Goal: Task Accomplishment & Management: Manage account settings

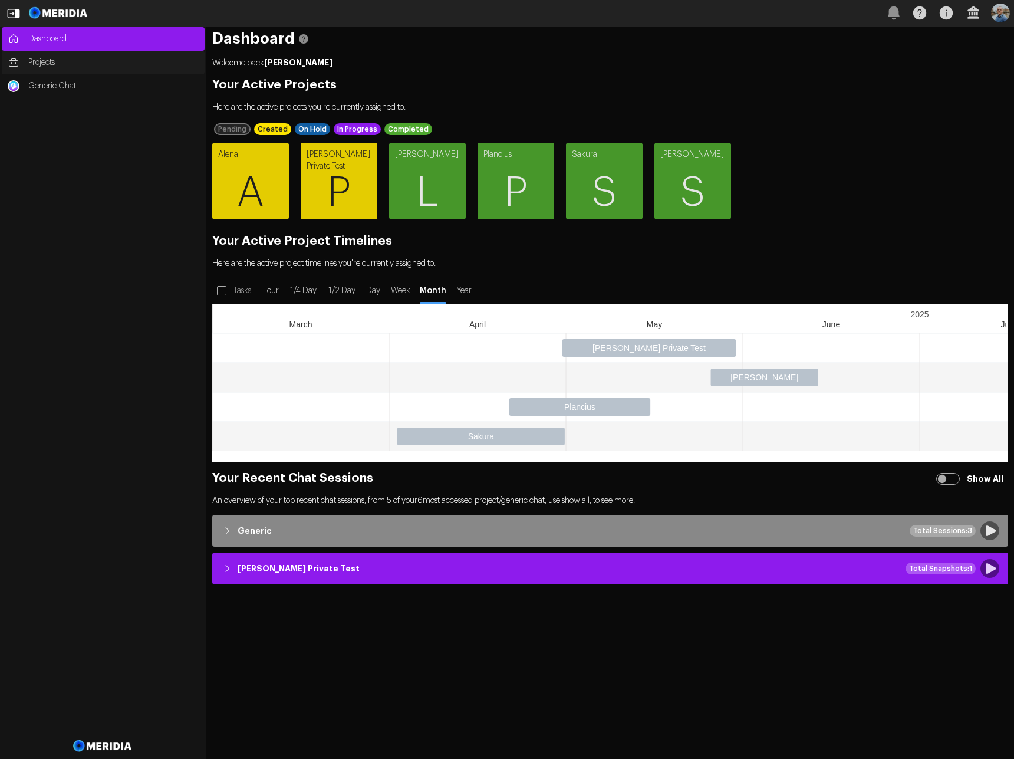
click at [45, 64] on span "Projects" at bounding box center [113, 63] width 170 height 12
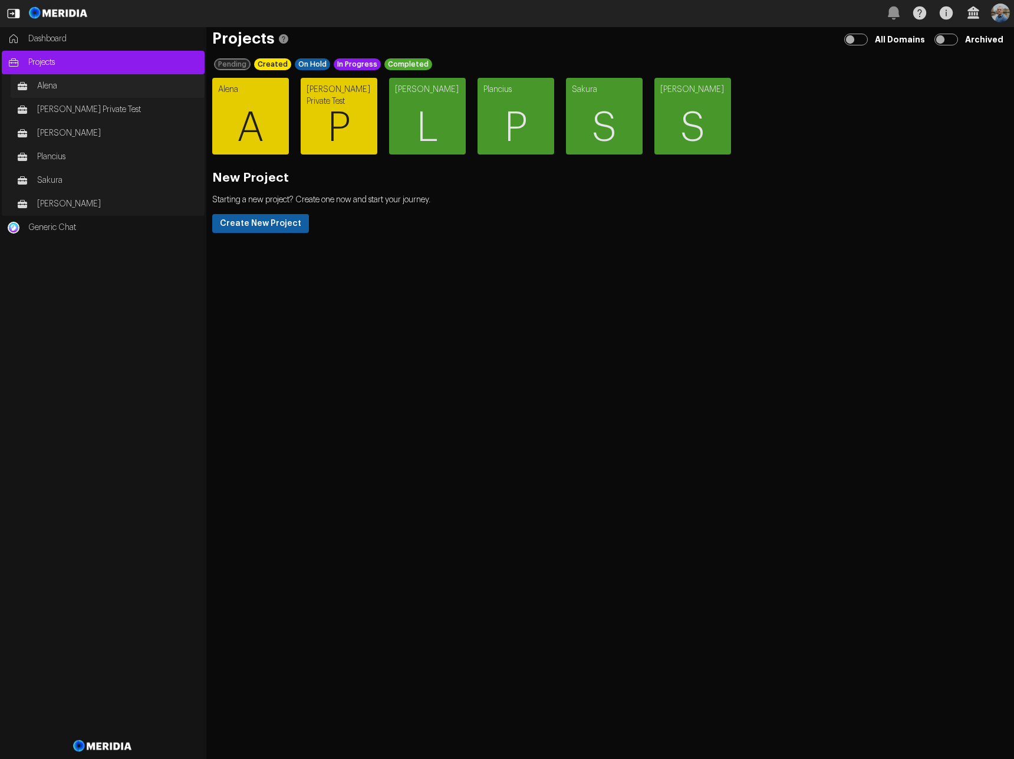
click at [64, 84] on span "Alena" at bounding box center [118, 86] width 162 height 12
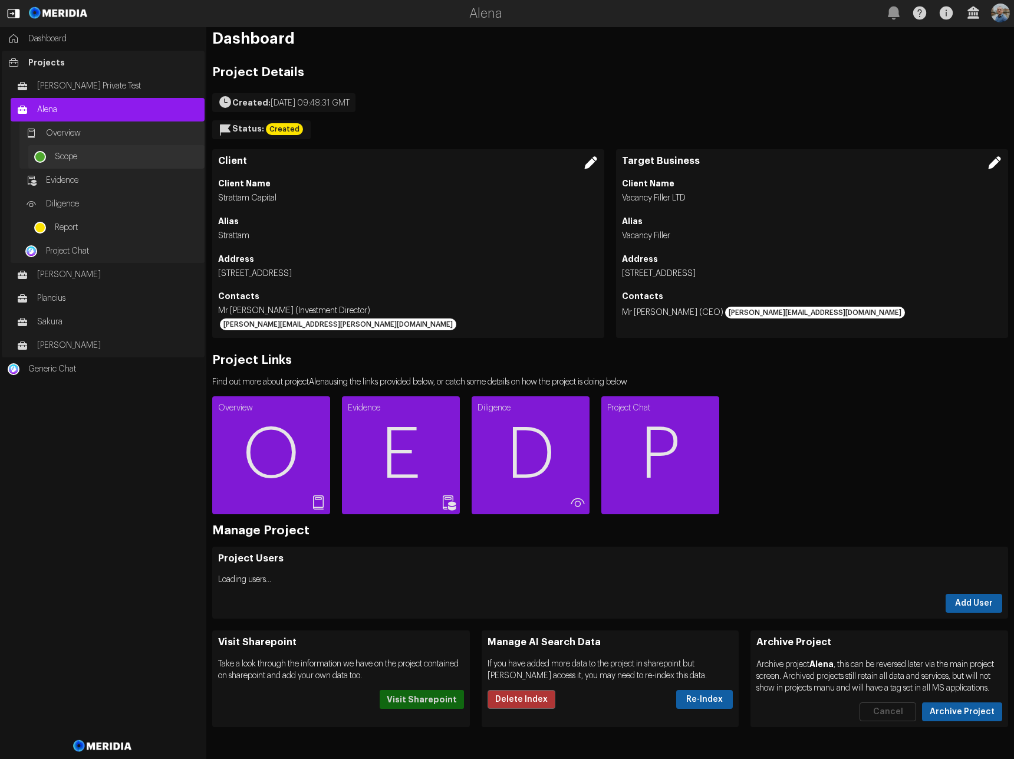
click at [73, 160] on span "Scope" at bounding box center [127, 157] width 144 height 12
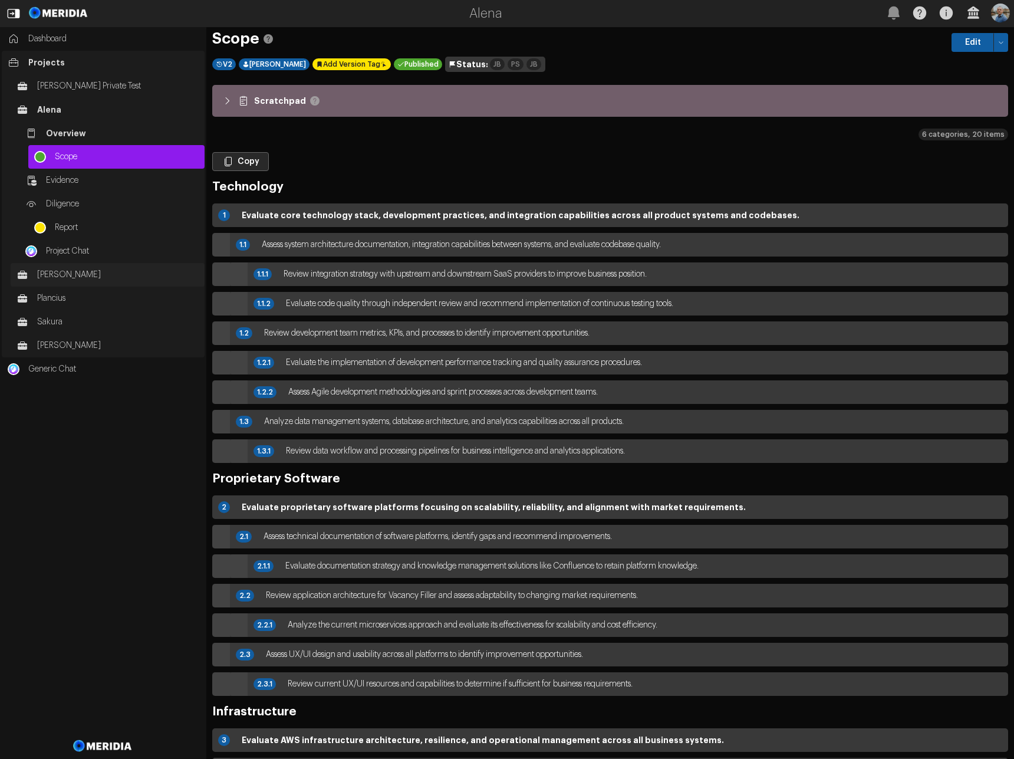
click at [75, 275] on span "Longacre" at bounding box center [118, 275] width 162 height 12
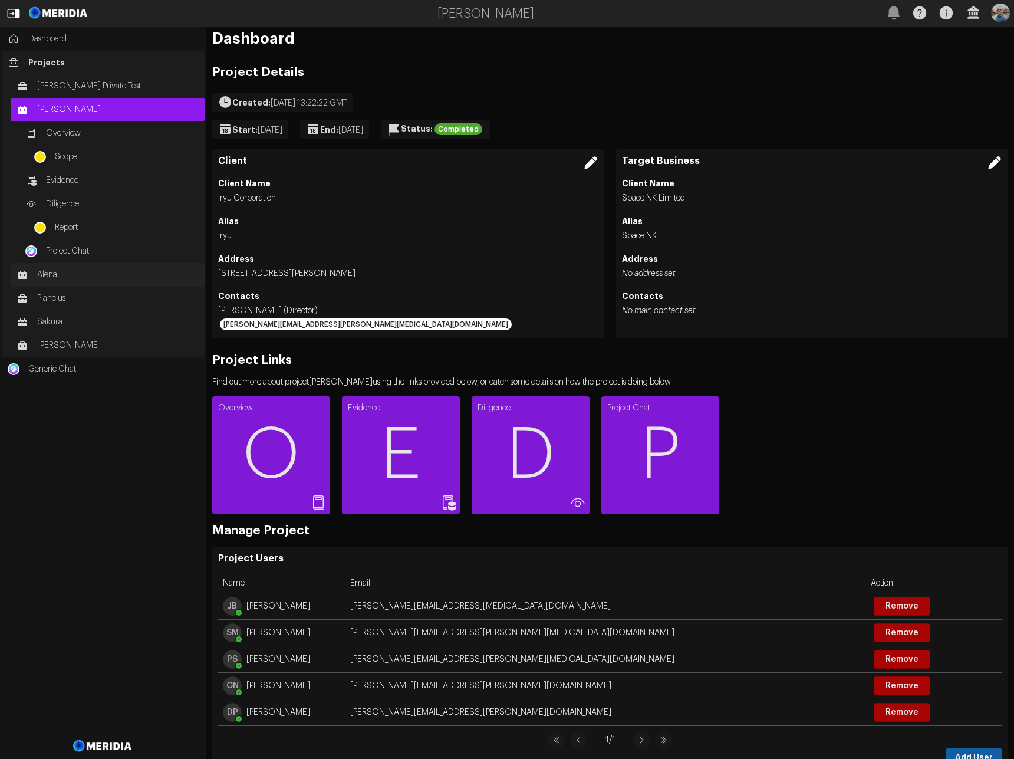
click at [65, 270] on span "Alena" at bounding box center [118, 275] width 162 height 12
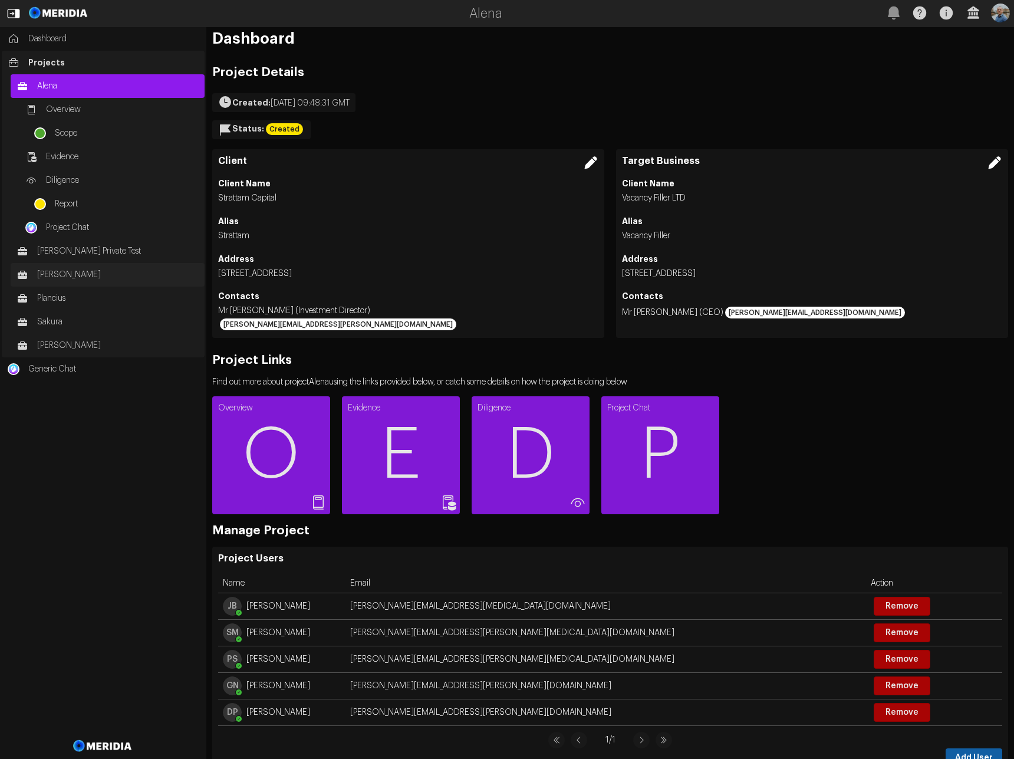
click at [66, 276] on span "Longacre" at bounding box center [118, 275] width 162 height 12
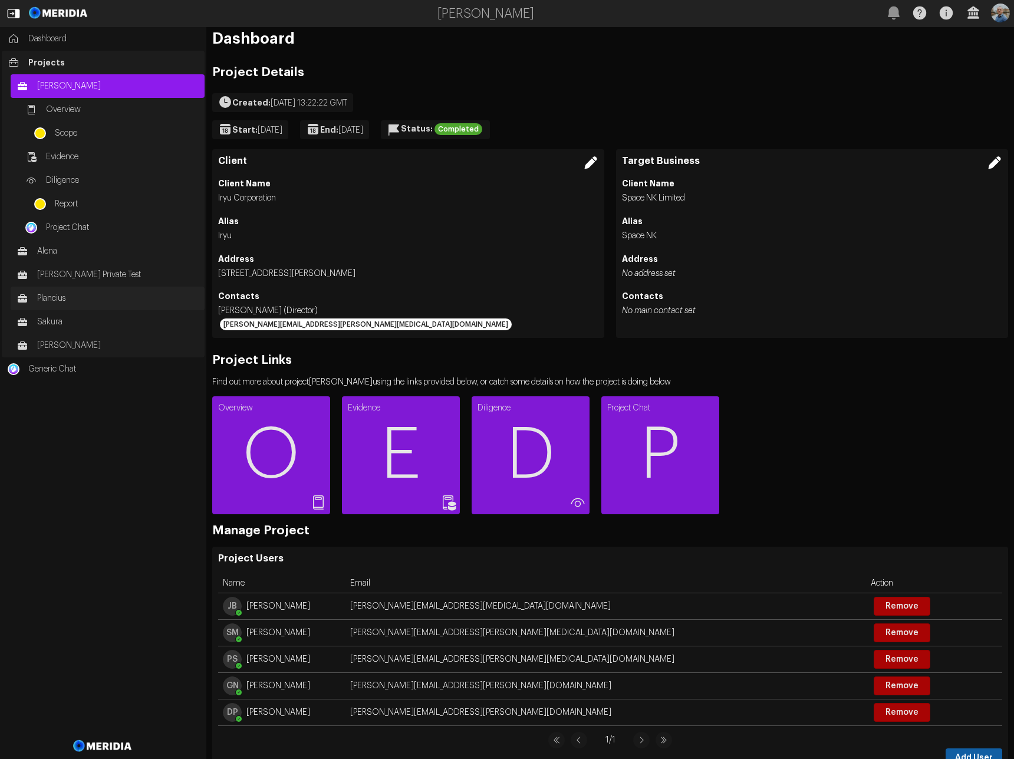
click at [61, 305] on link "Plancius" at bounding box center [108, 299] width 194 height 24
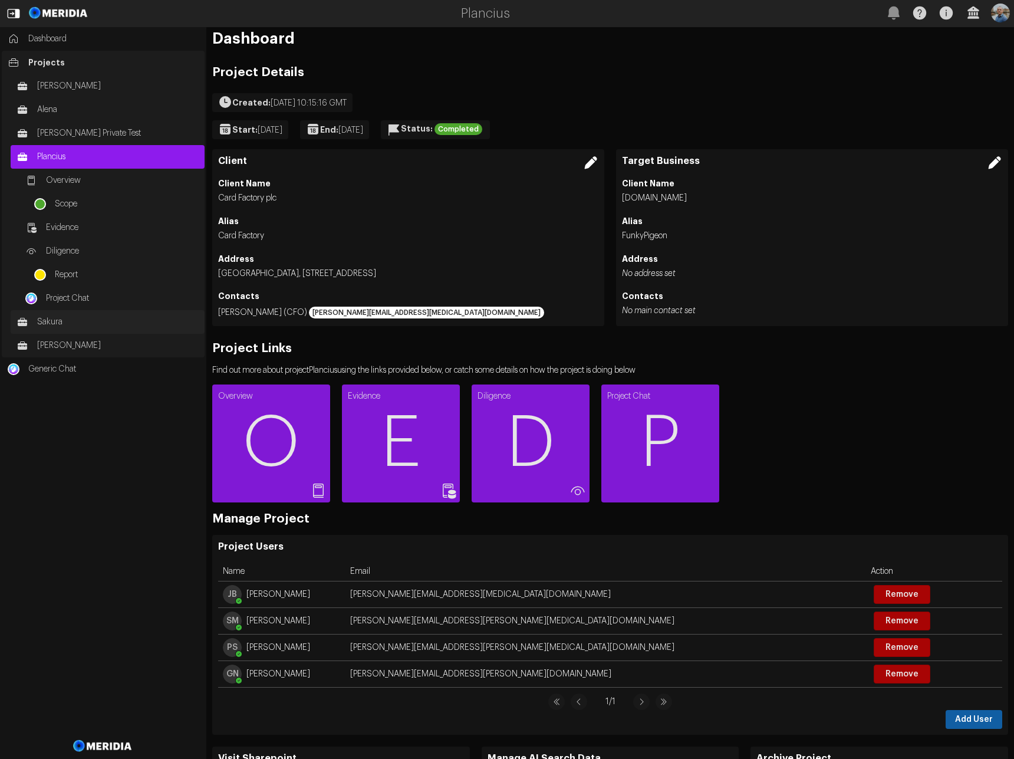
click at [61, 314] on link "Sakura" at bounding box center [108, 322] width 194 height 24
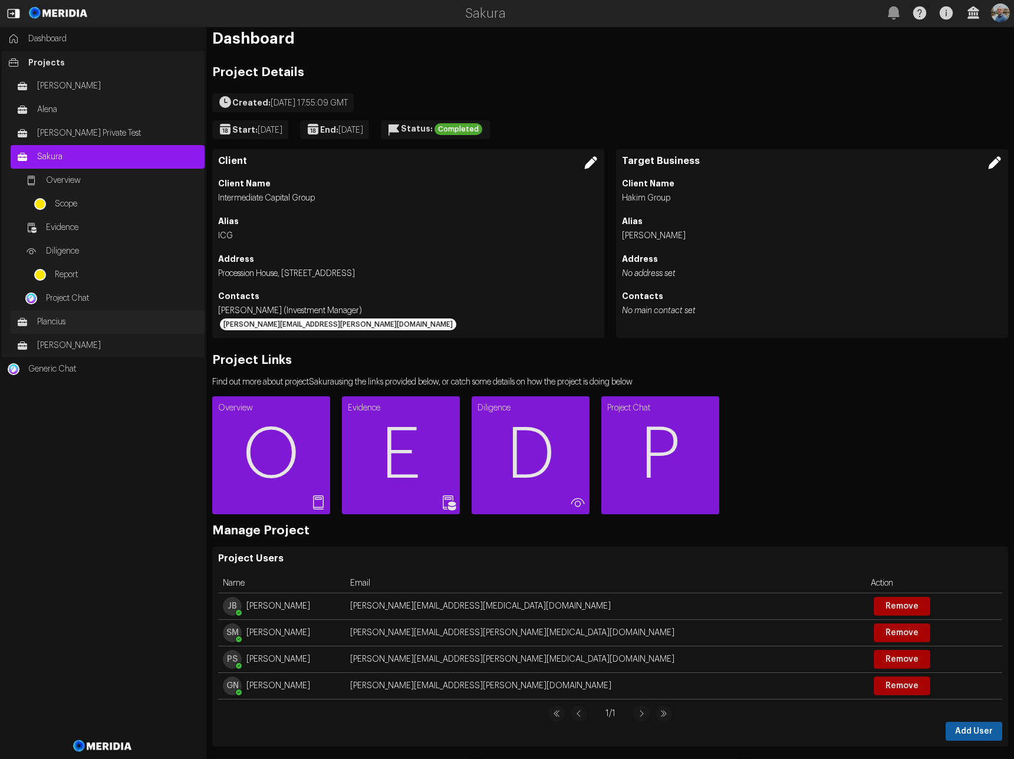
click at [83, 321] on span "Plancius" at bounding box center [118, 322] width 162 height 12
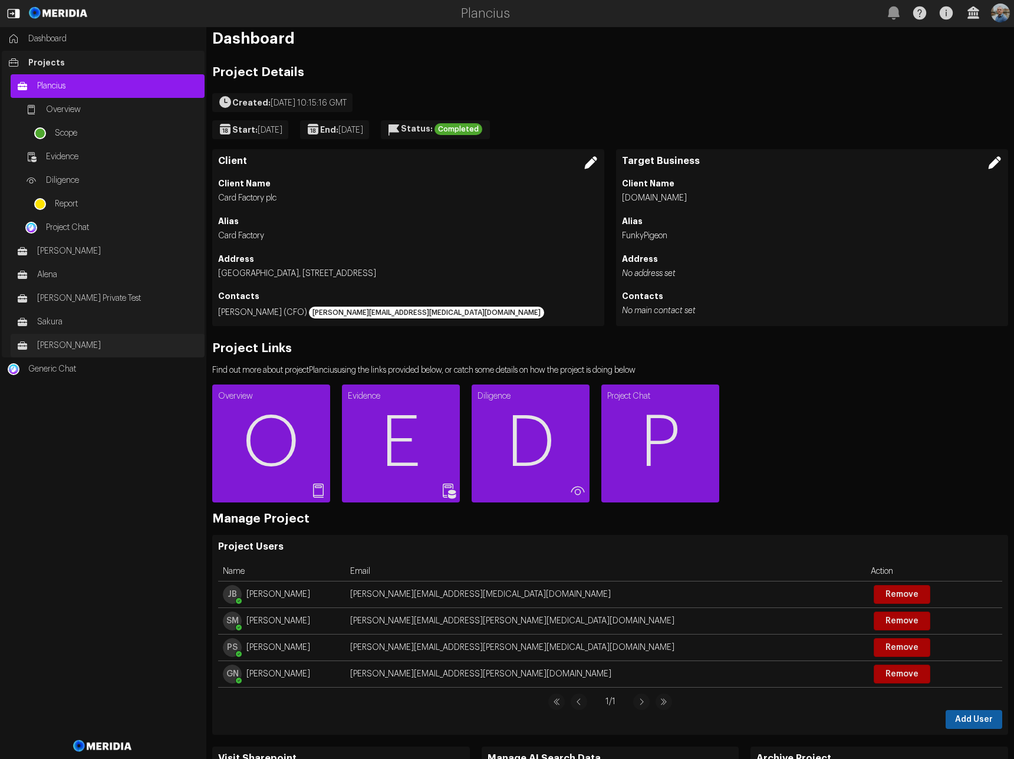
click at [79, 349] on span "Specter" at bounding box center [118, 346] width 162 height 12
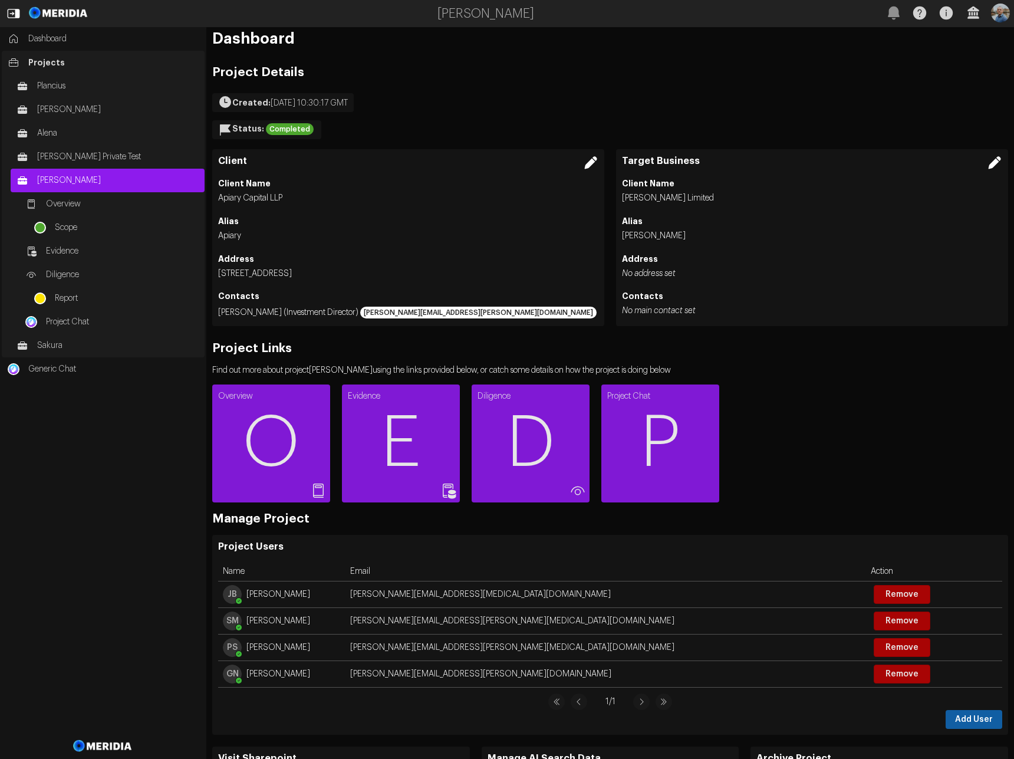
click at [52, 63] on span "Projects" at bounding box center [113, 63] width 170 height 12
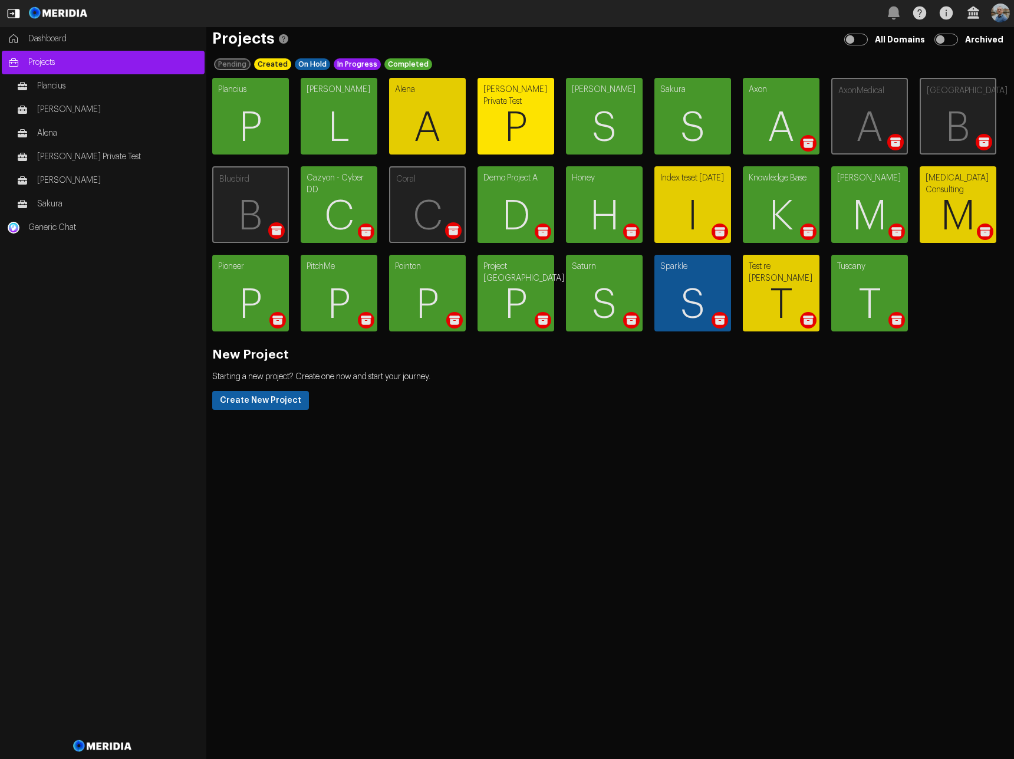
click at [520, 119] on span "P" at bounding box center [516, 128] width 77 height 71
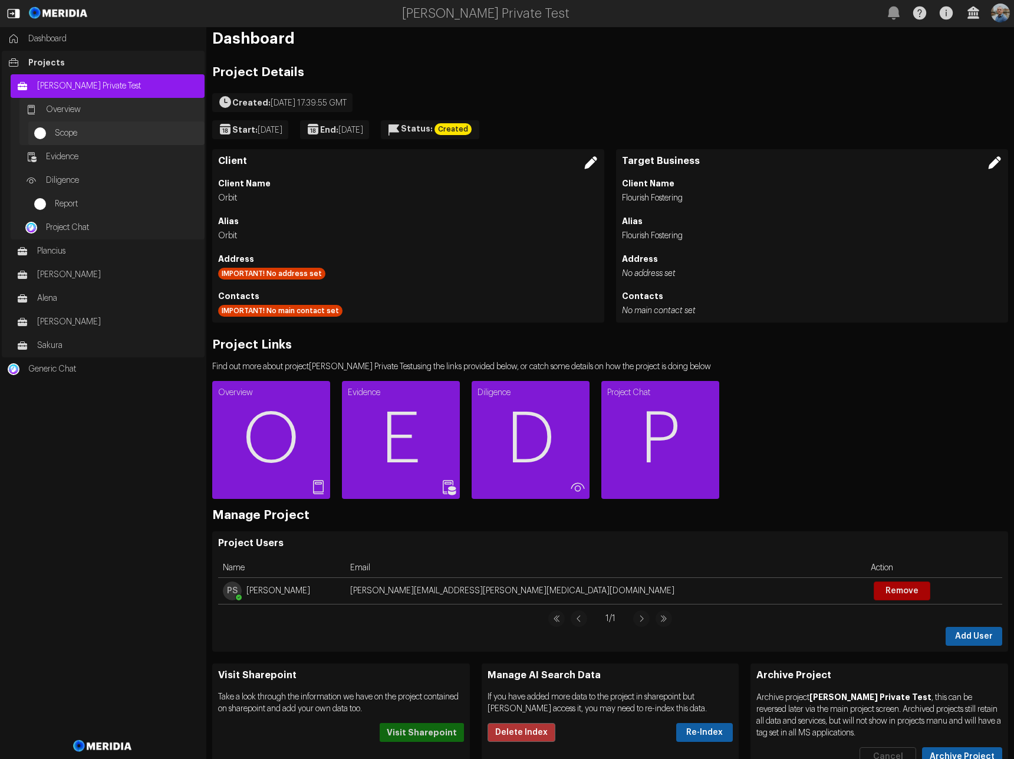
click at [74, 131] on span "Scope" at bounding box center [127, 133] width 144 height 12
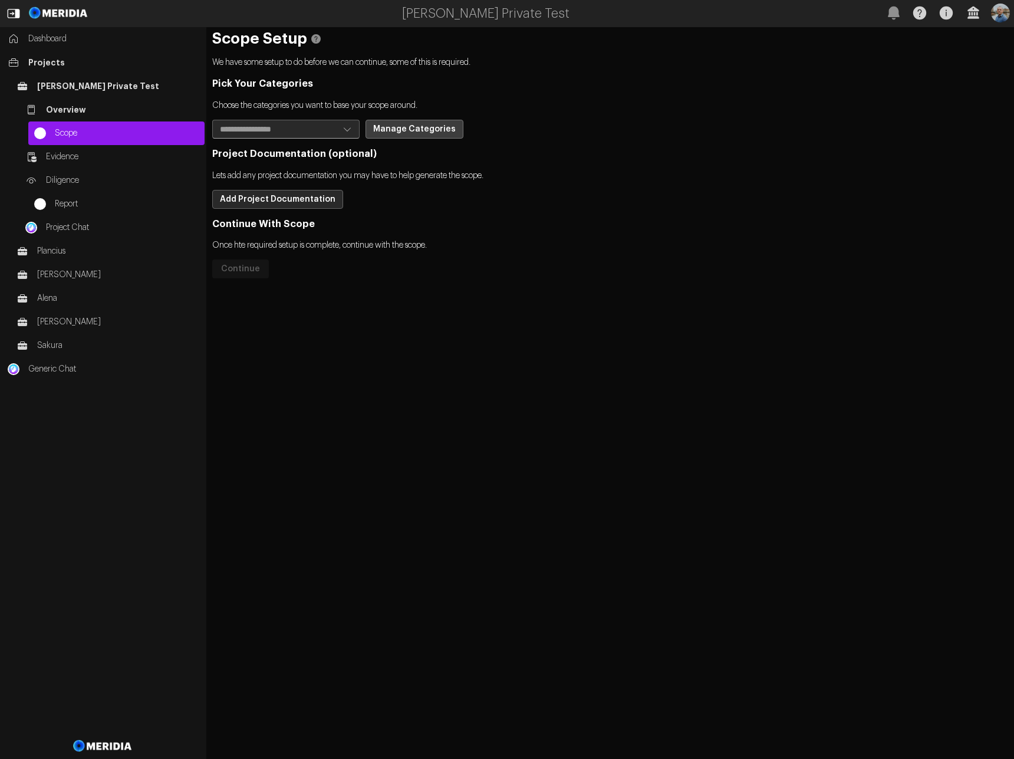
click at [414, 134] on button "Manage Categories" at bounding box center [415, 129] width 98 height 19
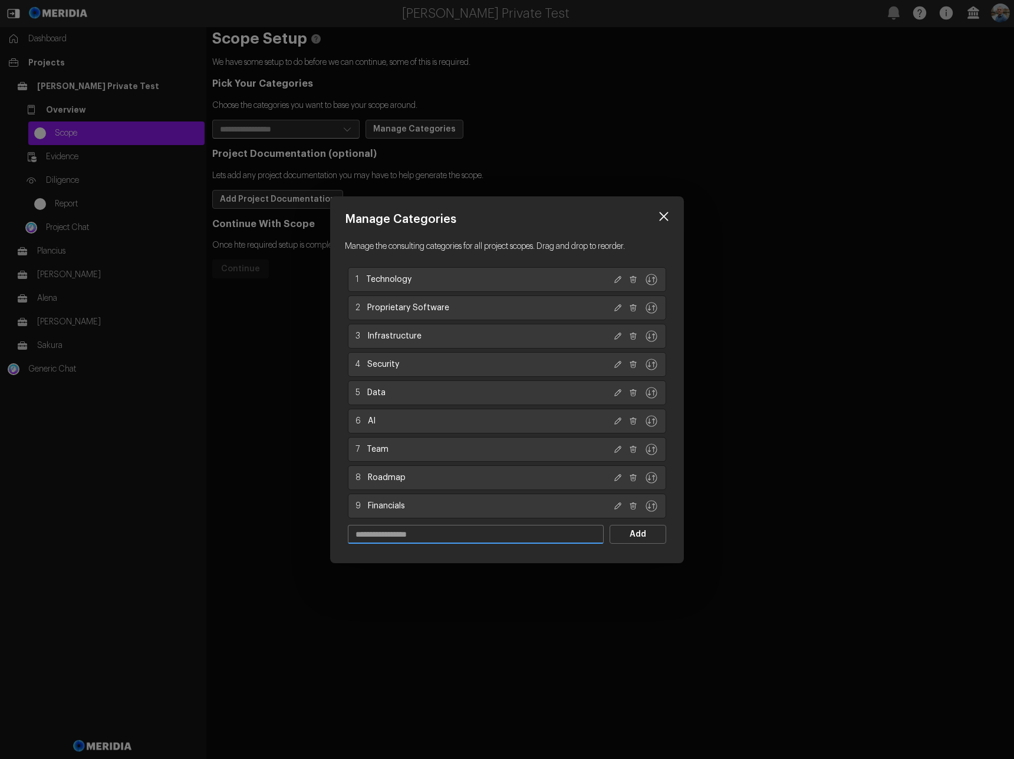
click at [421, 539] on input "text" at bounding box center [476, 535] width 255 height 18
click at [486, 537] on input "text" at bounding box center [476, 535] width 255 height 18
type input "********"
click at [652, 534] on button "Add" at bounding box center [638, 534] width 57 height 19
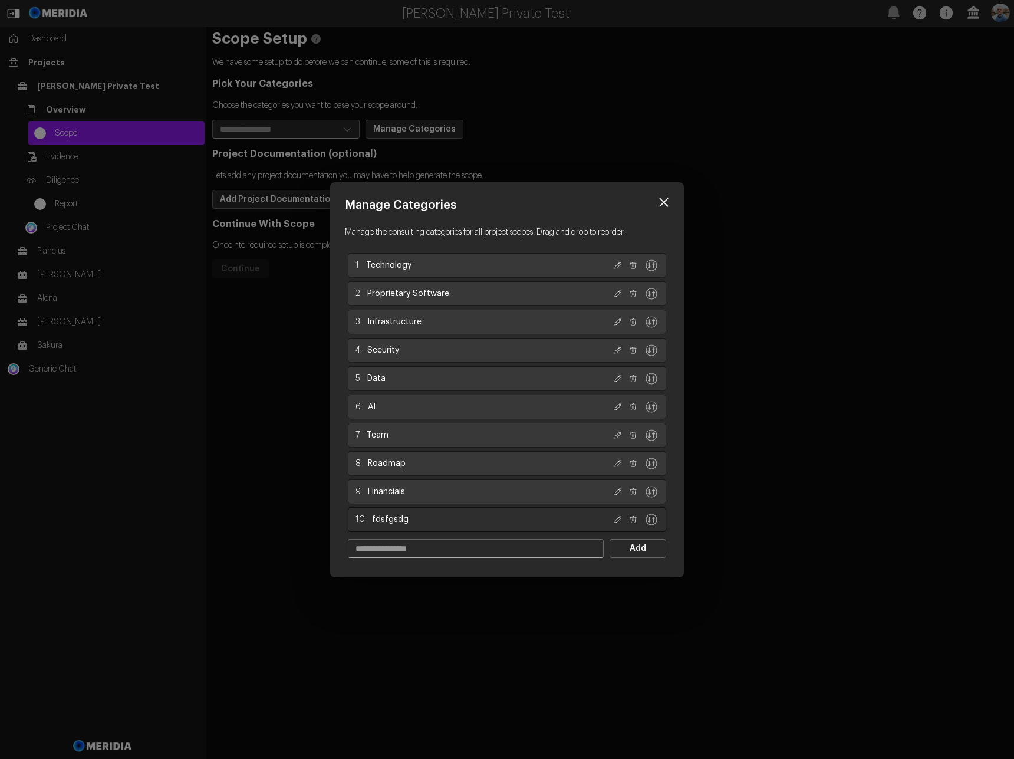
click at [633, 520] on icon at bounding box center [633, 519] width 8 height 8
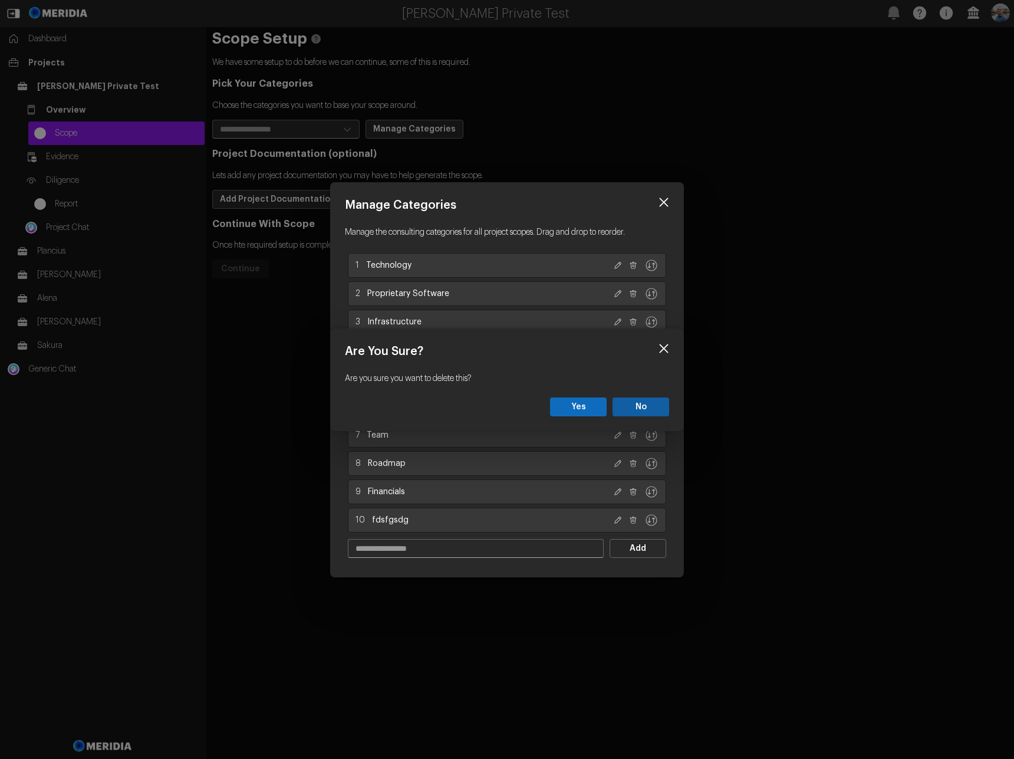
click at [574, 408] on button "Yes" at bounding box center [578, 407] width 57 height 19
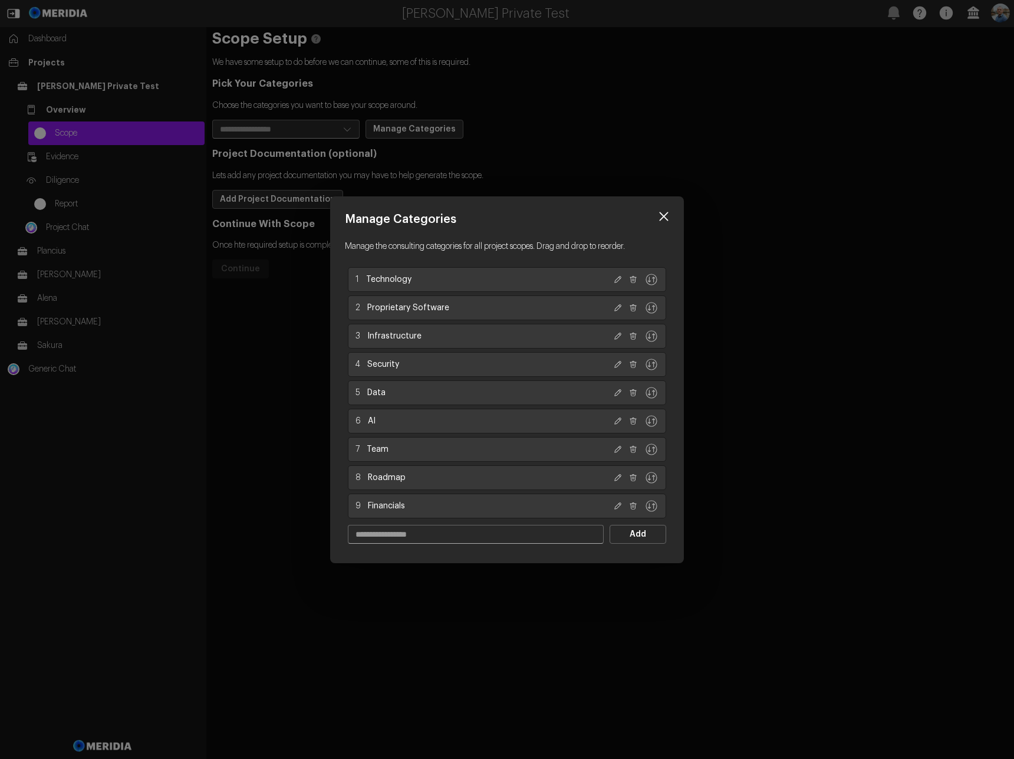
click at [664, 216] on icon at bounding box center [664, 216] width 9 height 9
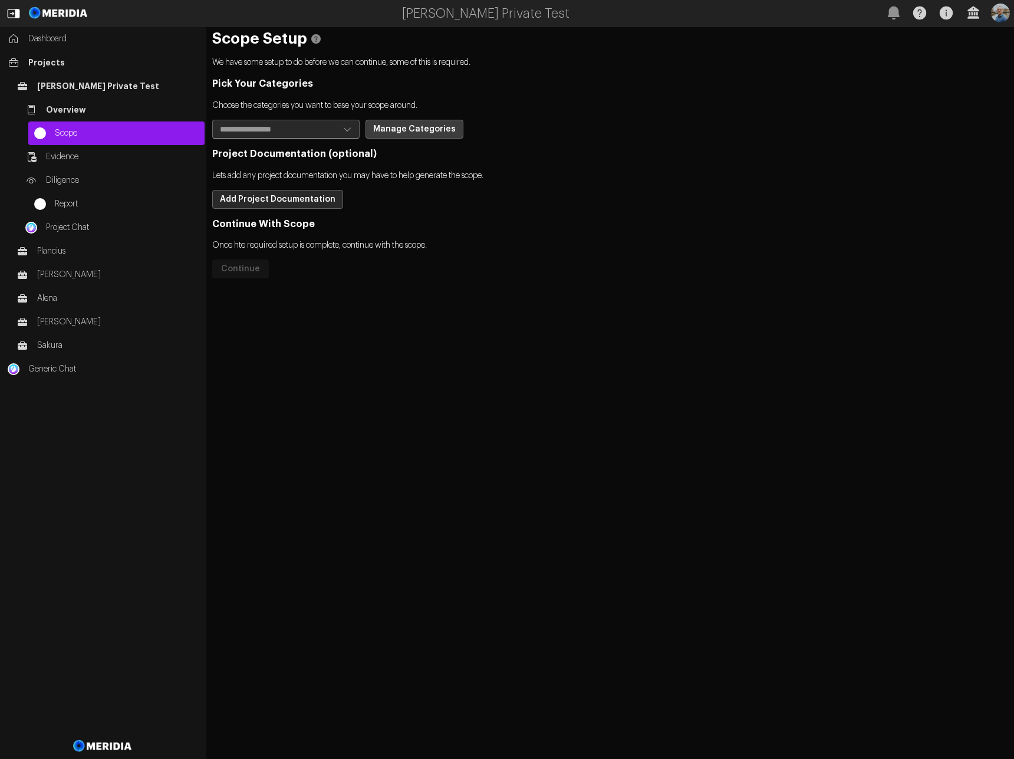
click at [412, 126] on button "Manage Categories" at bounding box center [415, 129] width 98 height 19
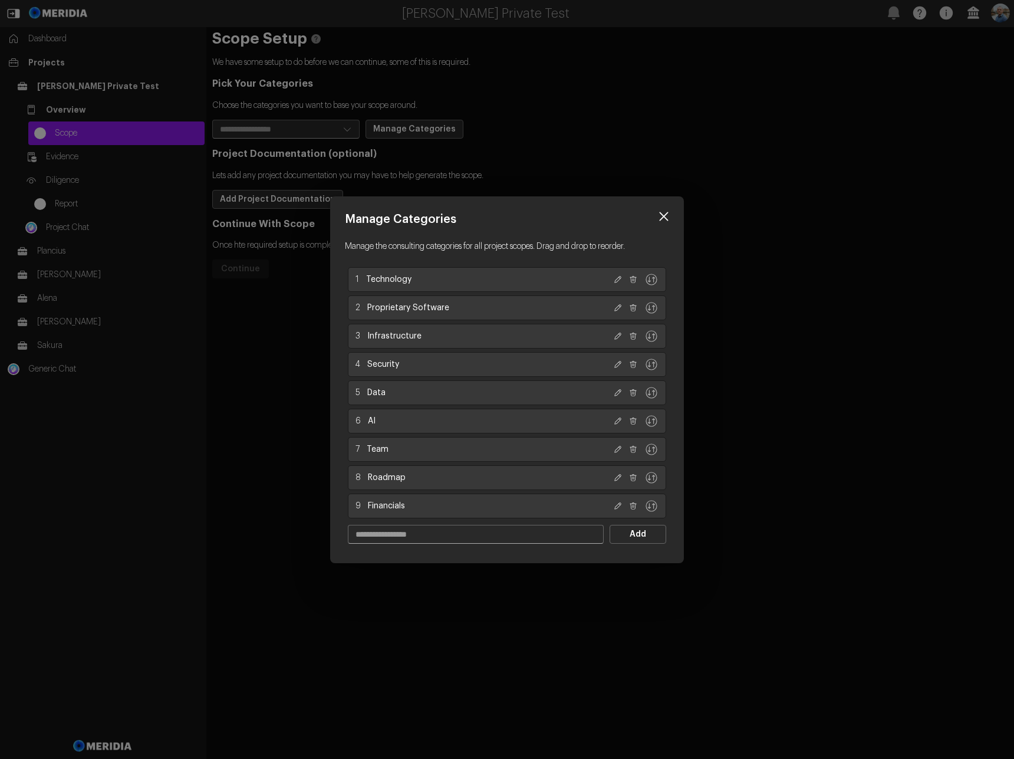
click at [662, 215] on icon at bounding box center [664, 216] width 9 height 9
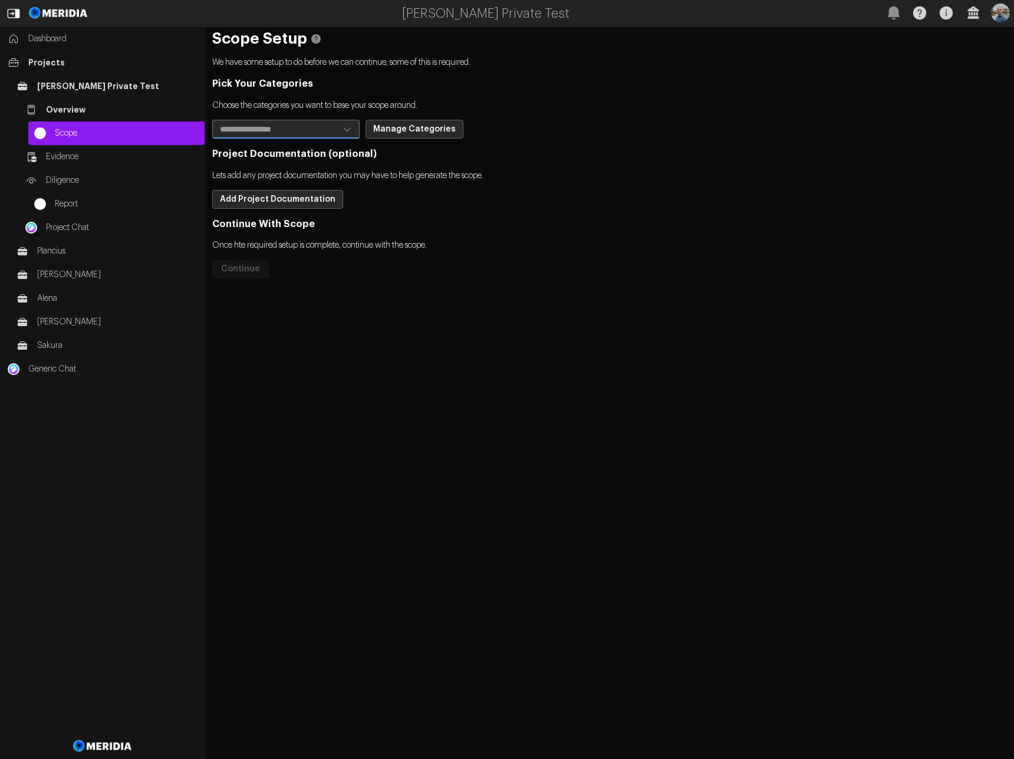
click at [348, 131] on icon "Open" at bounding box center [348, 129] width 12 height 12
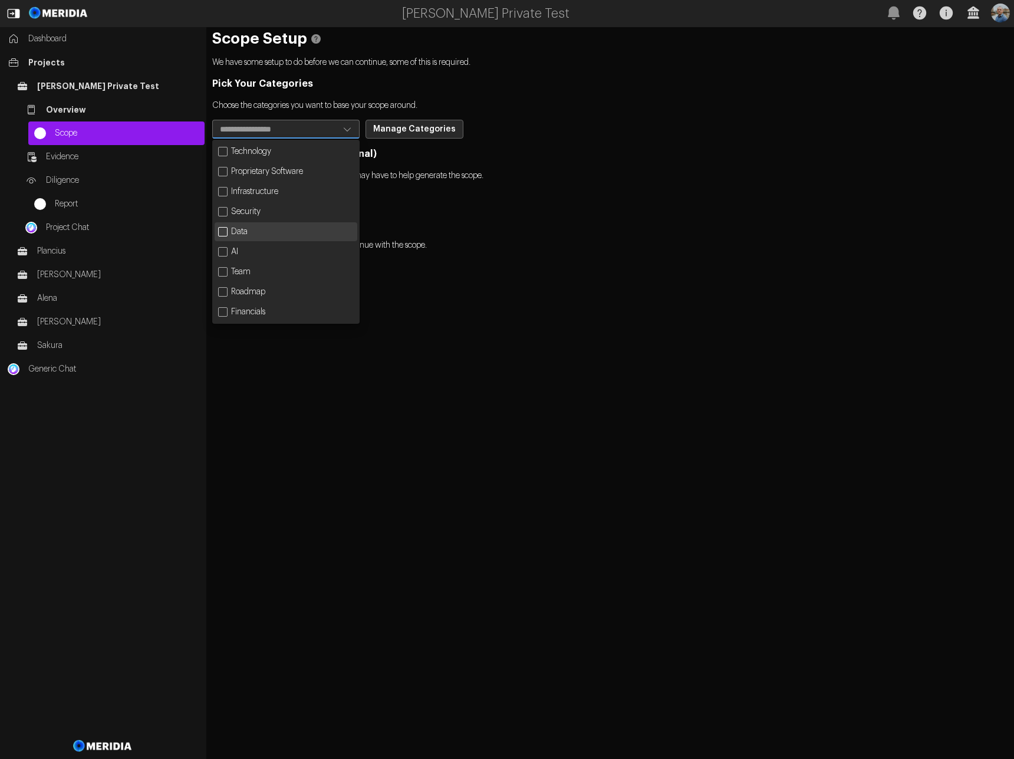
click at [260, 230] on div "Data" at bounding box center [286, 231] width 143 height 19
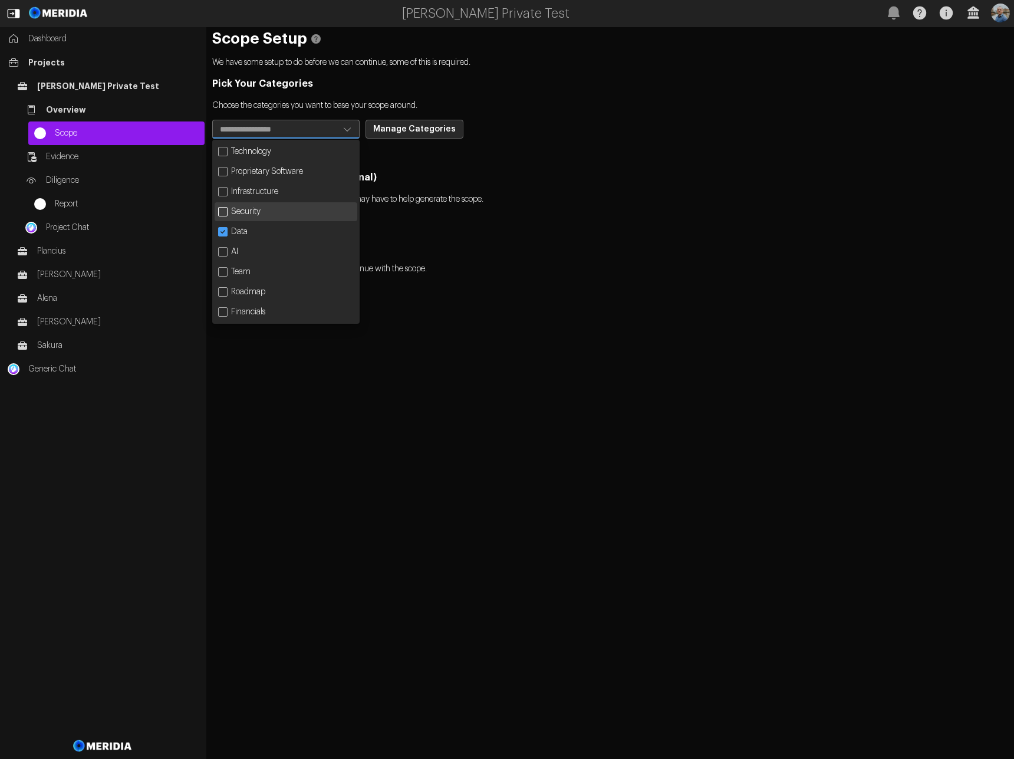
click at [260, 211] on div "Security" at bounding box center [286, 211] width 143 height 19
click at [262, 194] on div "Infrastructure" at bounding box center [286, 191] width 143 height 19
click at [265, 175] on div "Proprietary Software" at bounding box center [286, 171] width 143 height 19
click at [268, 159] on div "Technology" at bounding box center [286, 151] width 143 height 19
click at [508, 214] on div "Pick Your Categories Choose the categories you want to base your scope around. …" at bounding box center [610, 190] width 796 height 224
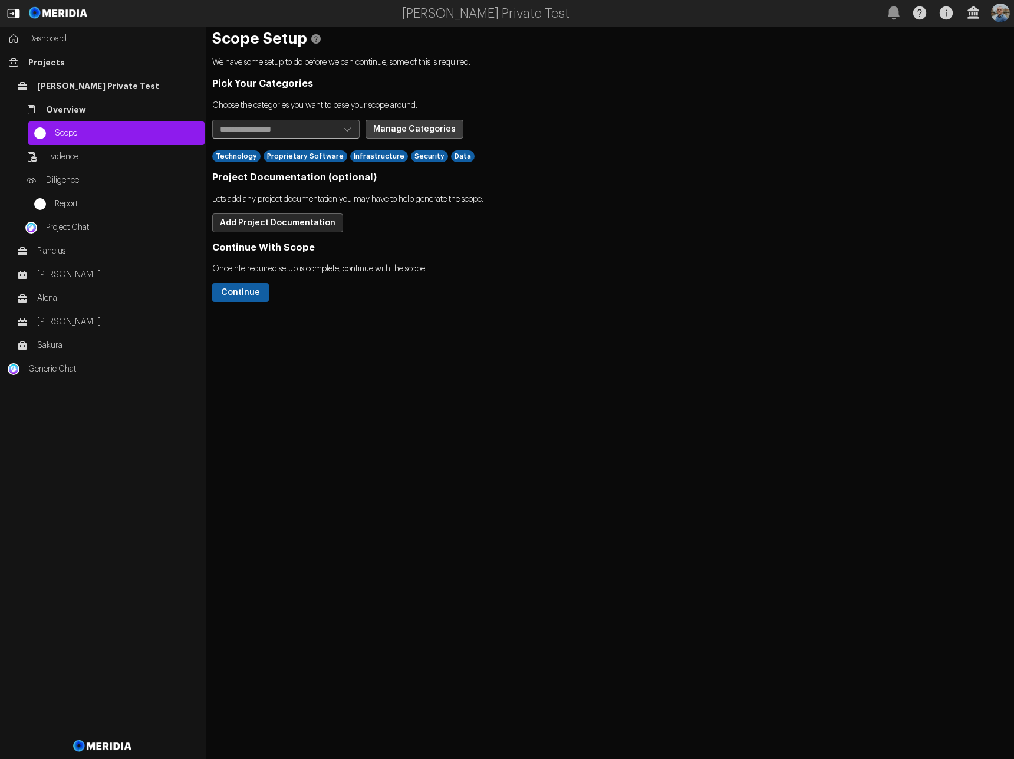
click at [428, 127] on button "Manage Categories" at bounding box center [415, 129] width 98 height 19
